Goal: Find specific page/section: Find specific page/section

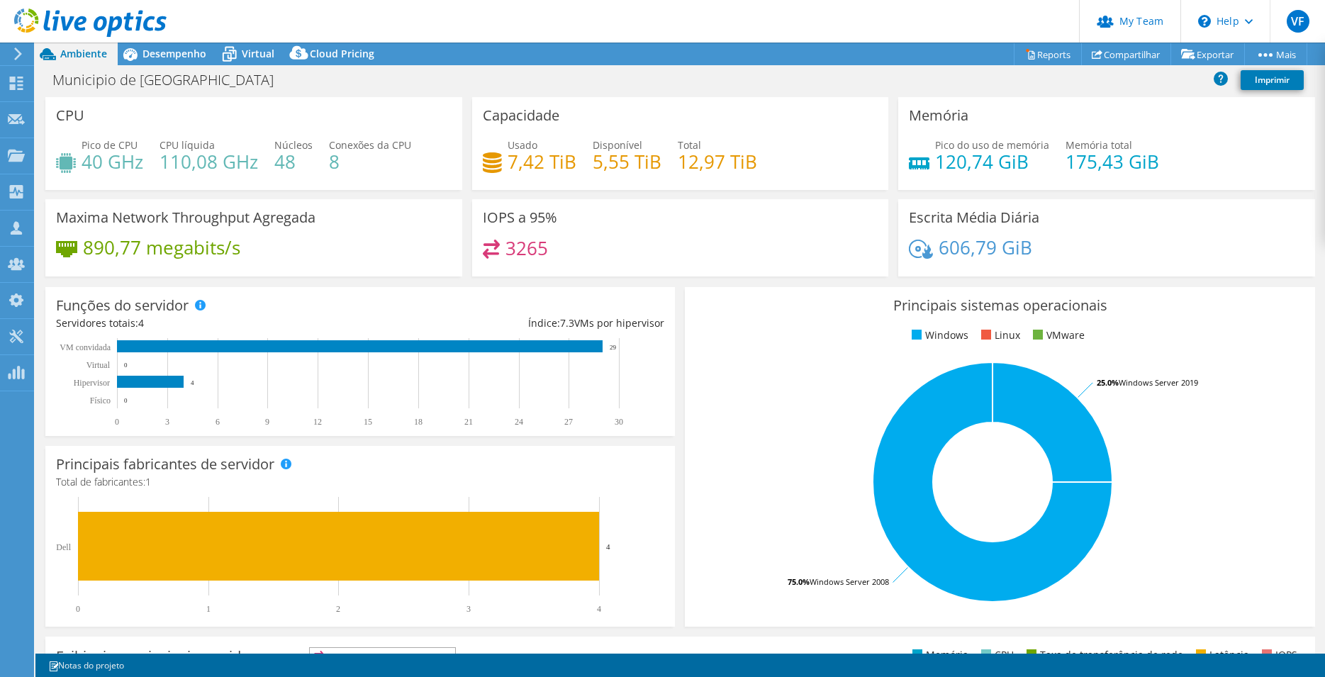
select select "USD"
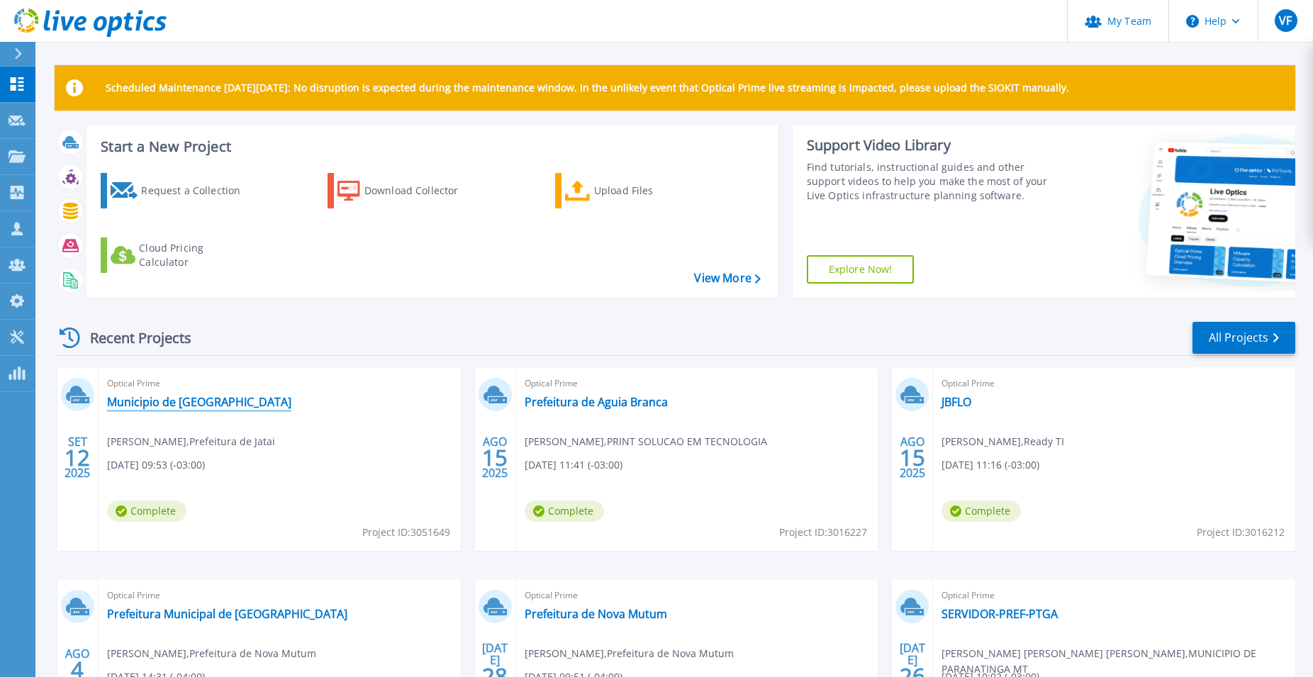
click at [184, 406] on link "Municipio de [GEOGRAPHIC_DATA]" at bounding box center [199, 402] width 184 height 14
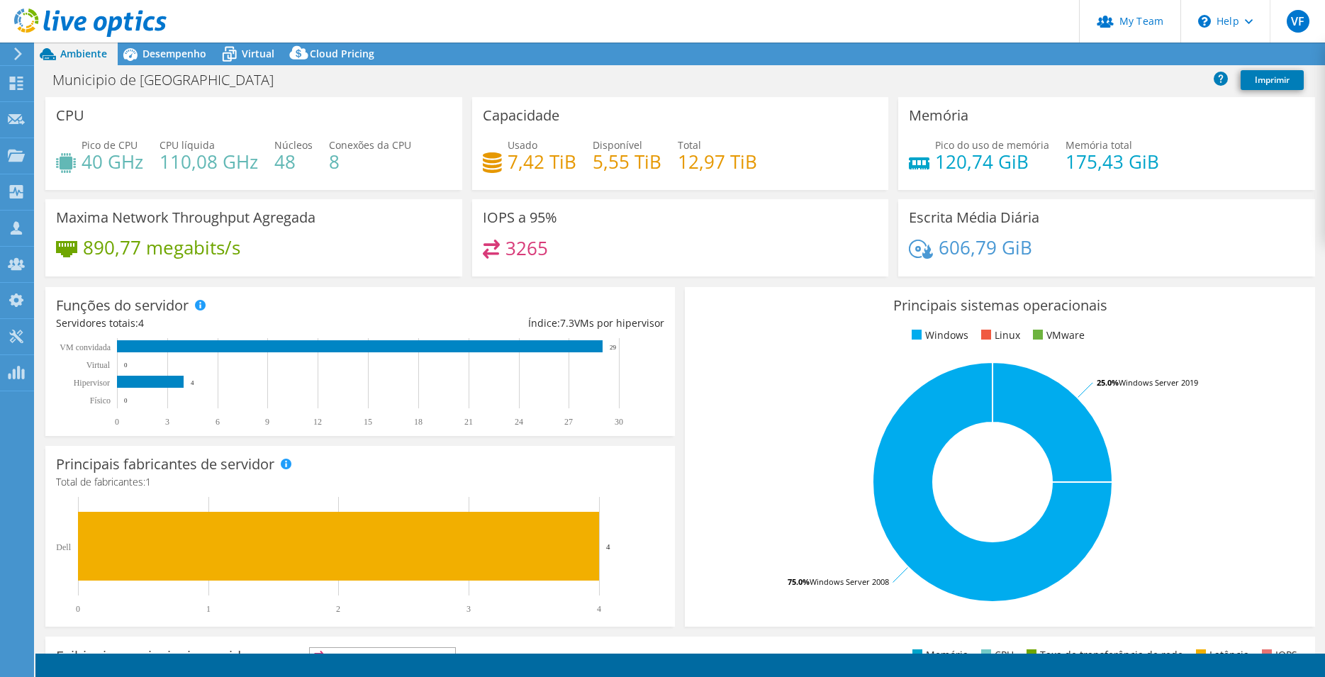
select select "USD"
